Goal: Browse casually: Explore the website without a specific task or goal

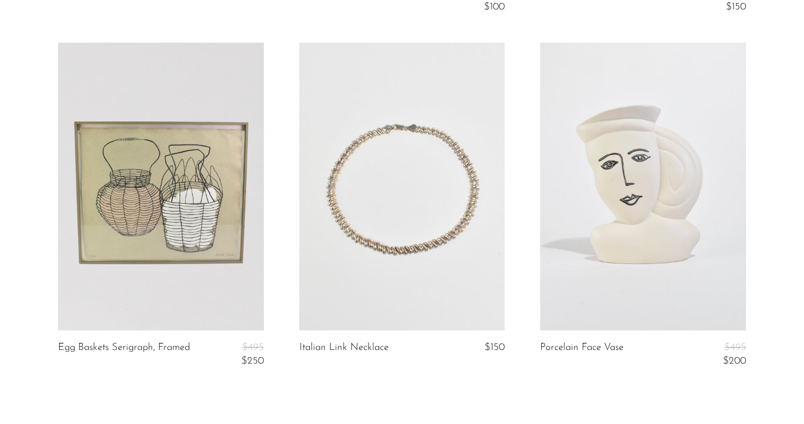
scroll to position [4014, 0]
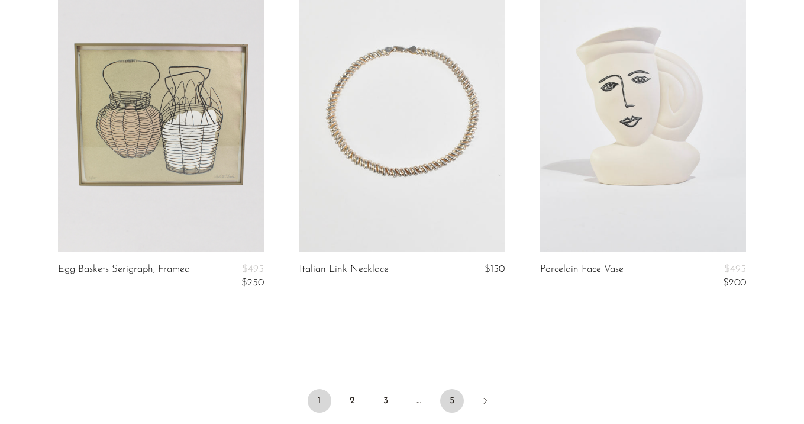
click at [448, 395] on link "5" at bounding box center [452, 401] width 24 height 24
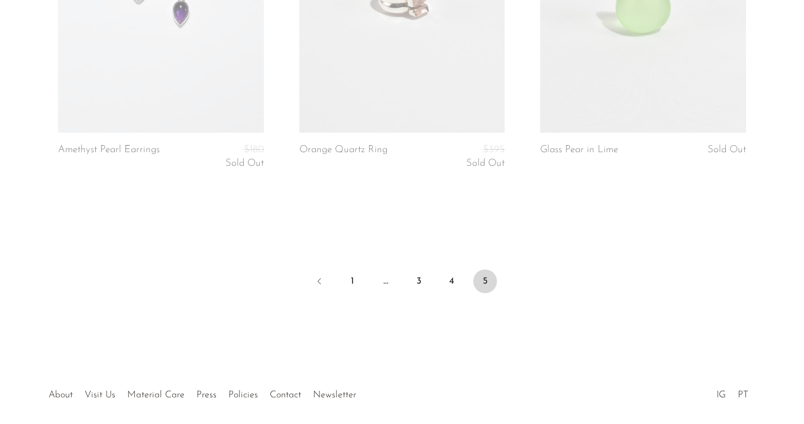
scroll to position [4188, 0]
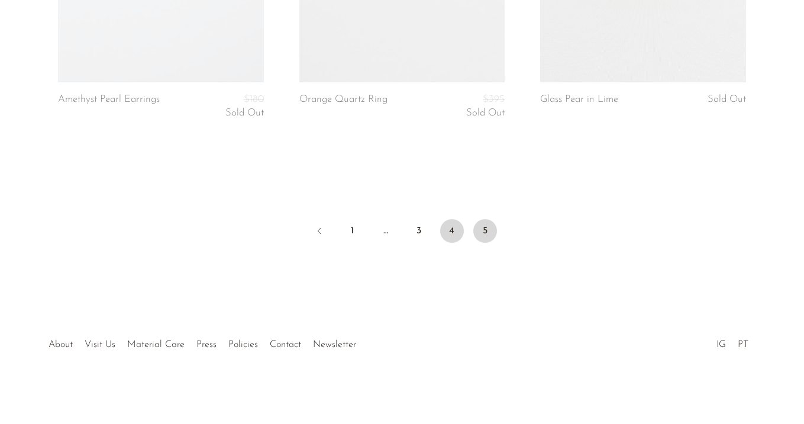
click at [460, 238] on link "4" at bounding box center [452, 231] width 24 height 24
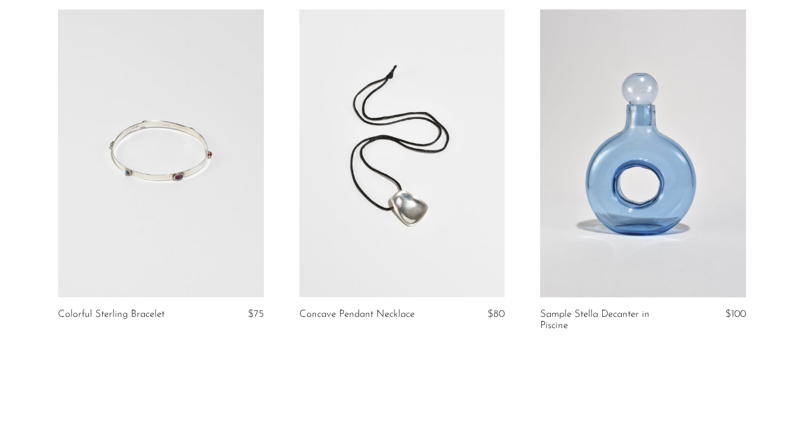
scroll to position [4025, 0]
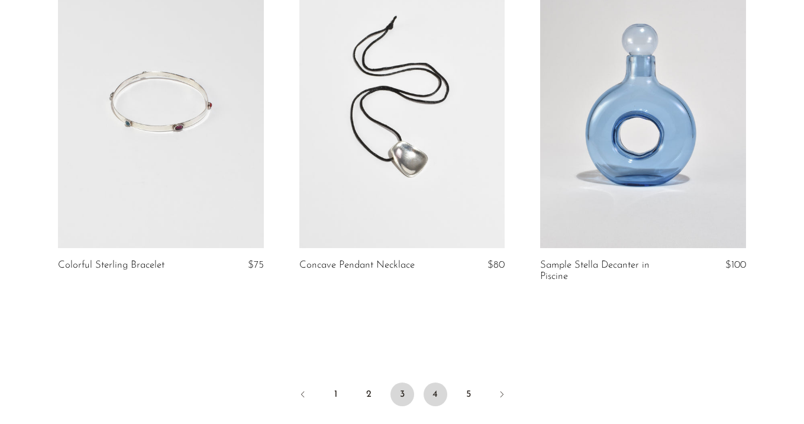
click at [402, 387] on link "3" at bounding box center [402, 394] width 24 height 24
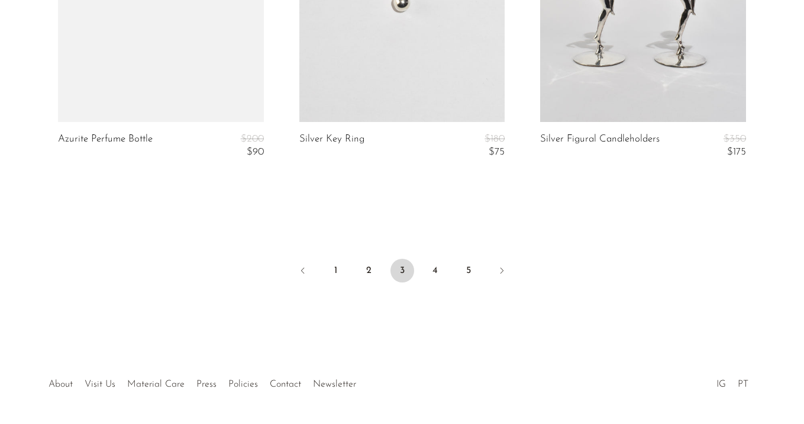
scroll to position [4189, 0]
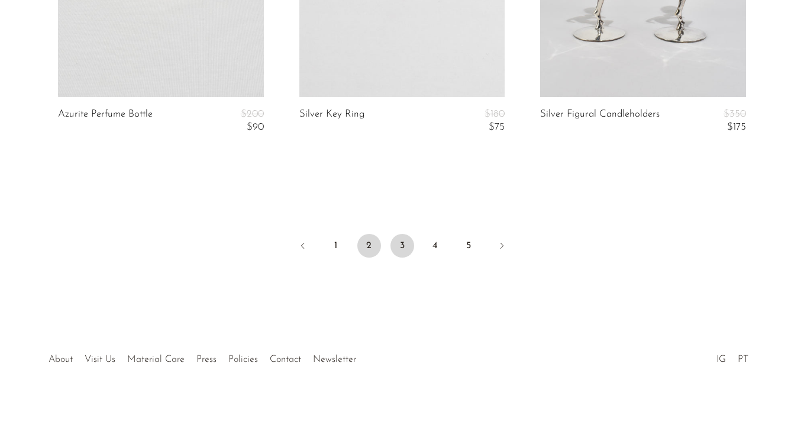
click at [377, 240] on link "2" at bounding box center [369, 246] width 24 height 24
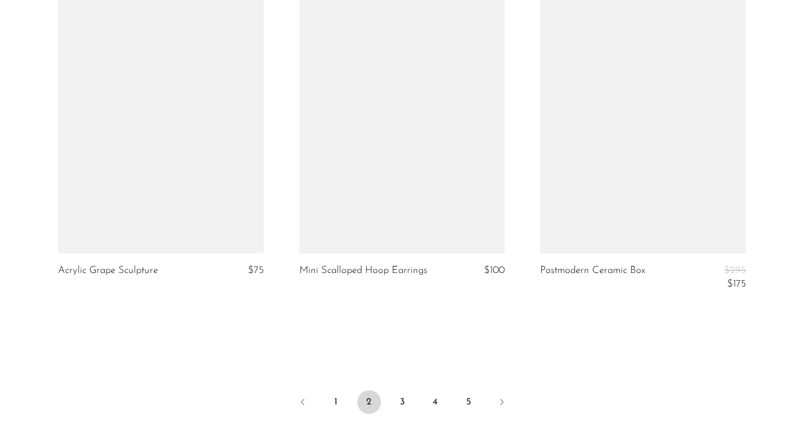
scroll to position [4133, 0]
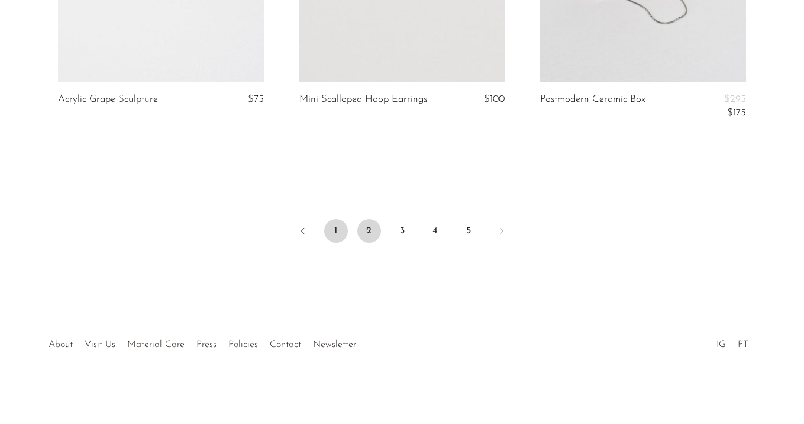
click at [337, 231] on link "1" at bounding box center [336, 231] width 24 height 24
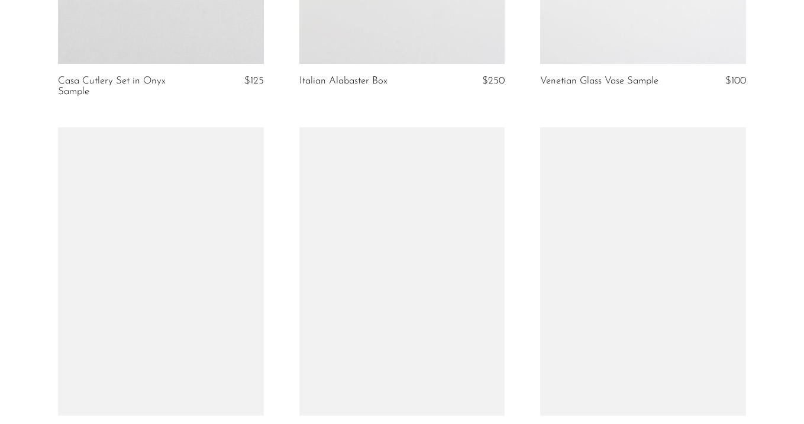
scroll to position [1632, 0]
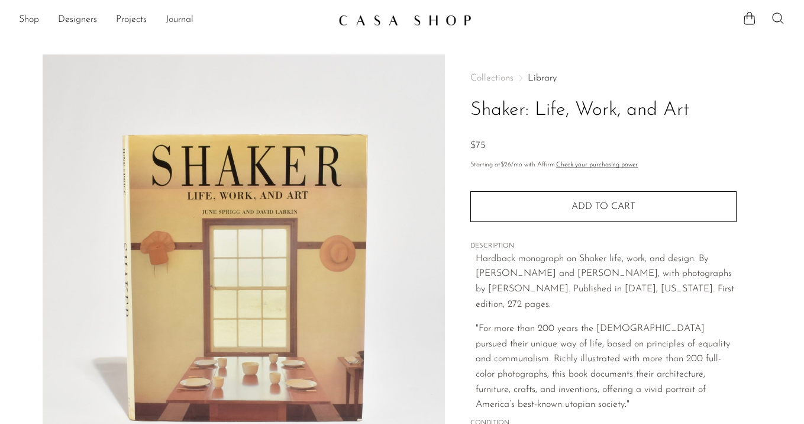
scroll to position [227, 0]
